Goal: Transaction & Acquisition: Purchase product/service

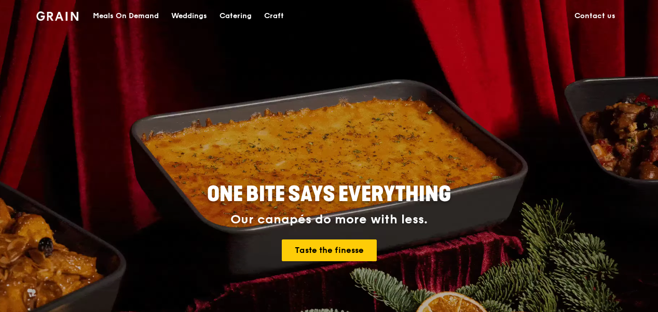
click at [129, 17] on div "Meals On Demand" at bounding box center [126, 16] width 66 height 31
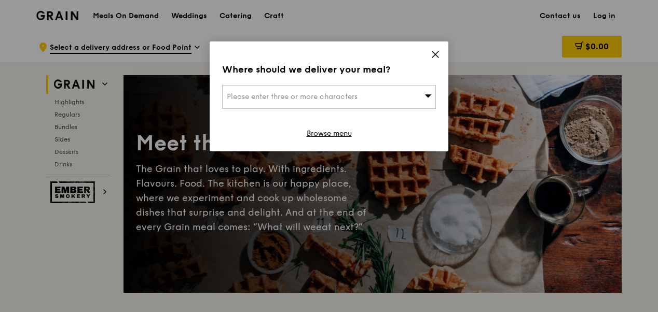
click at [436, 55] on icon at bounding box center [435, 54] width 6 height 6
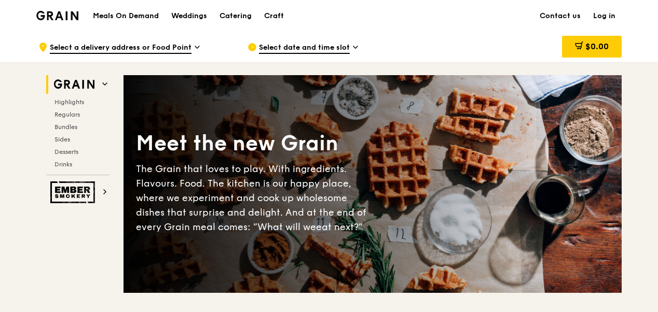
click at [349, 46] on span "Select date and time slot" at bounding box center [304, 48] width 91 height 11
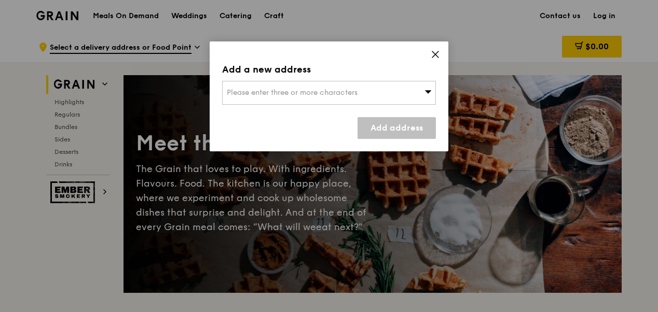
click at [437, 55] on icon at bounding box center [435, 54] width 6 height 6
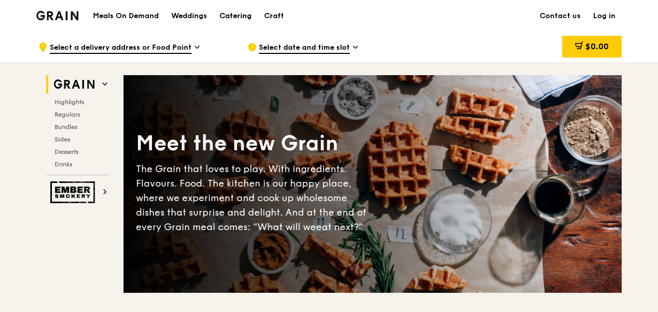
click at [242, 15] on div "Catering" at bounding box center [235, 16] width 32 height 31
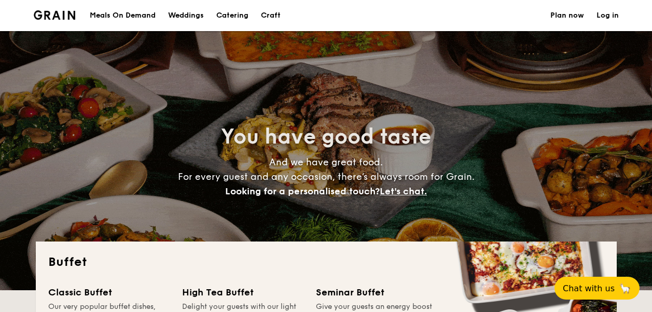
select select
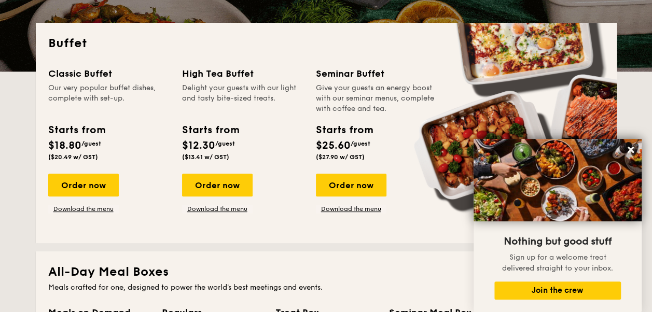
scroll to position [259, 0]
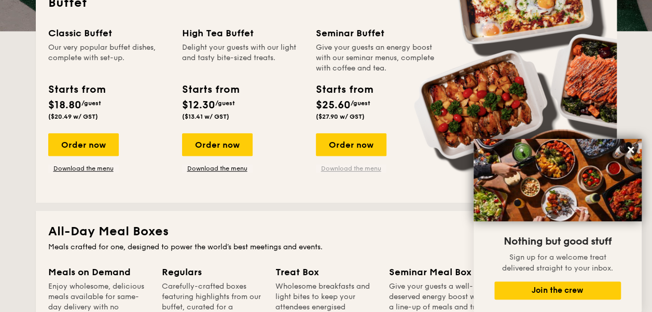
click at [362, 168] on link "Download the menu" at bounding box center [351, 168] width 71 height 8
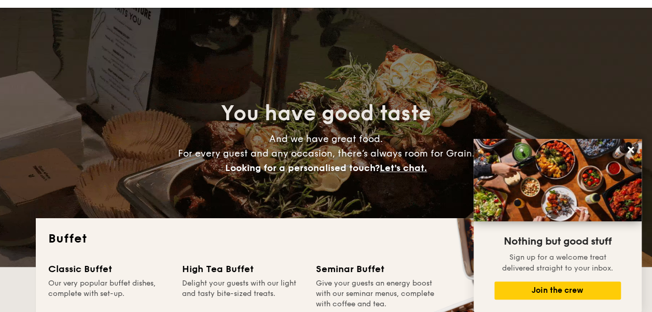
scroll to position [0, 0]
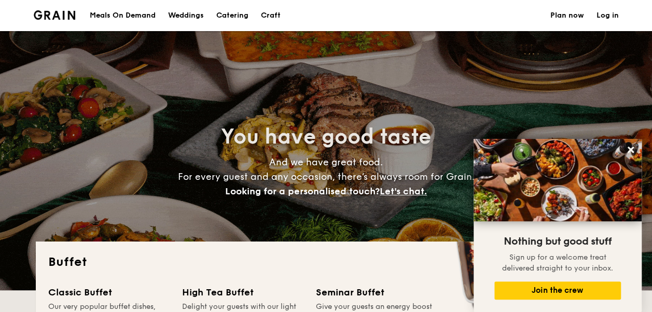
click at [241, 14] on h1 "Catering" at bounding box center [232, 15] width 32 height 31
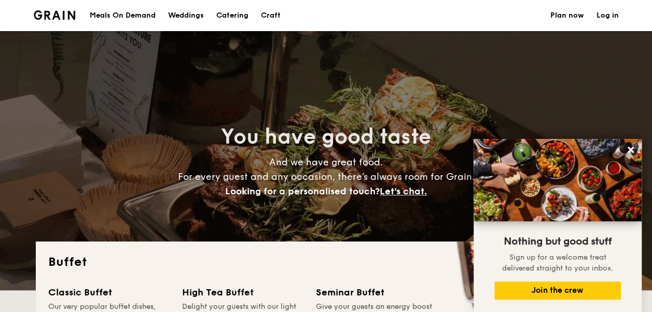
click at [135, 15] on div "Meals On Demand" at bounding box center [123, 15] width 66 height 31
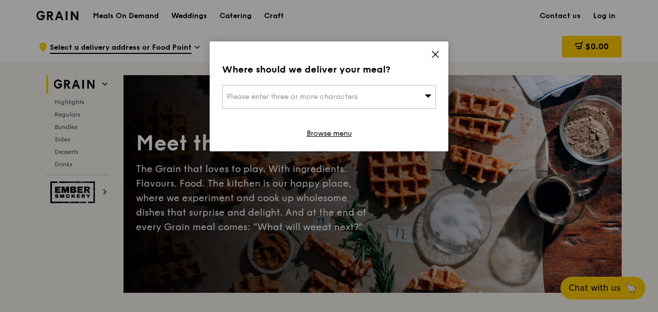
click at [426, 95] on icon at bounding box center [428, 95] width 7 height 3
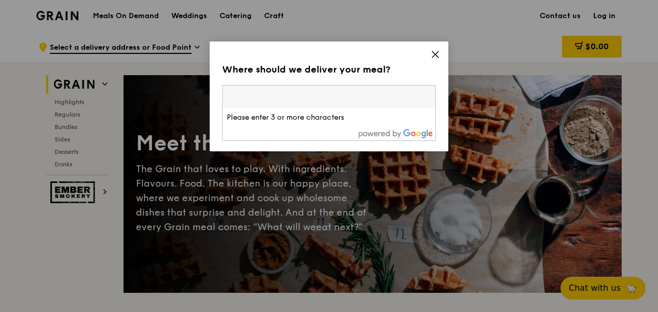
click at [435, 55] on icon at bounding box center [435, 54] width 9 height 9
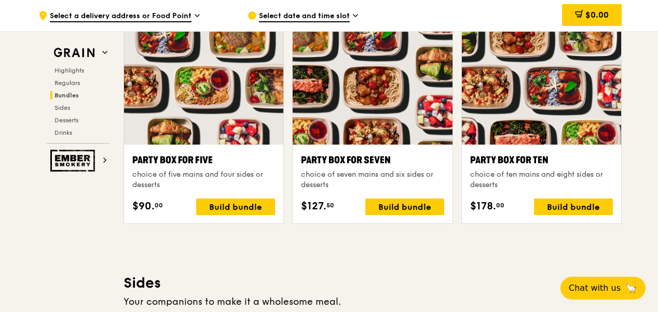
scroll to position [2075, 0]
